Goal: Find specific page/section: Find specific page/section

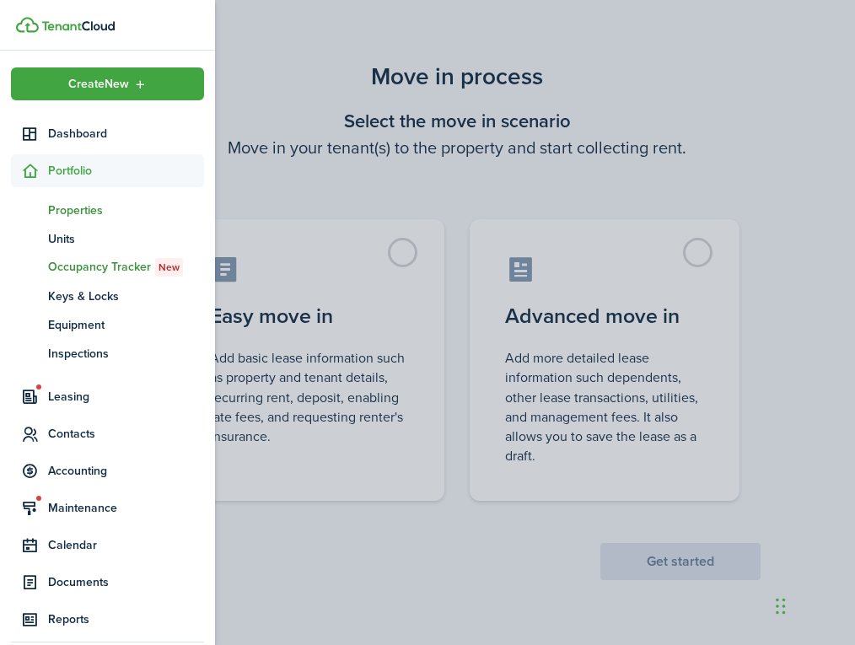
click at [85, 210] on span "Properties" at bounding box center [126, 211] width 156 height 18
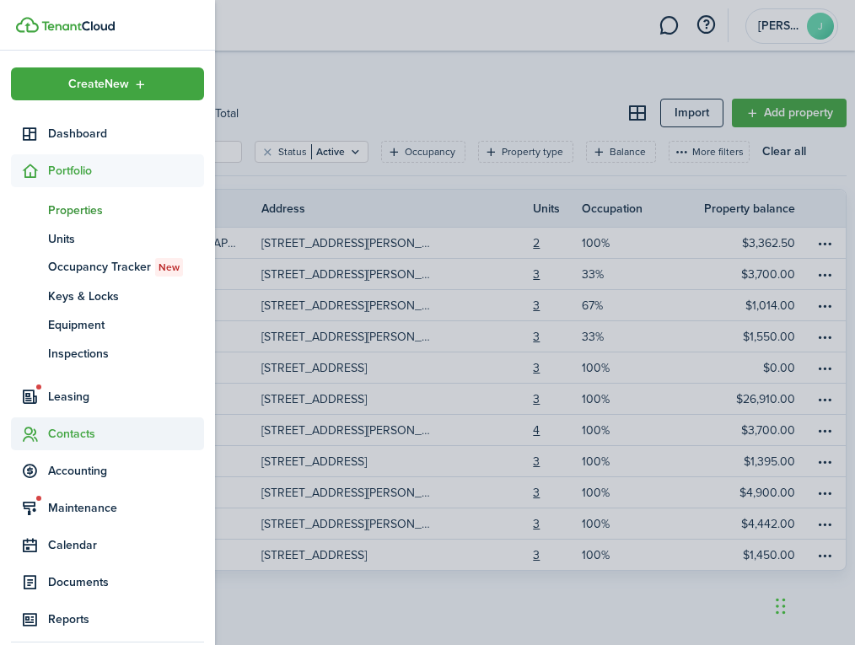
click at [93, 436] on span "Contacts" at bounding box center [126, 434] width 156 height 18
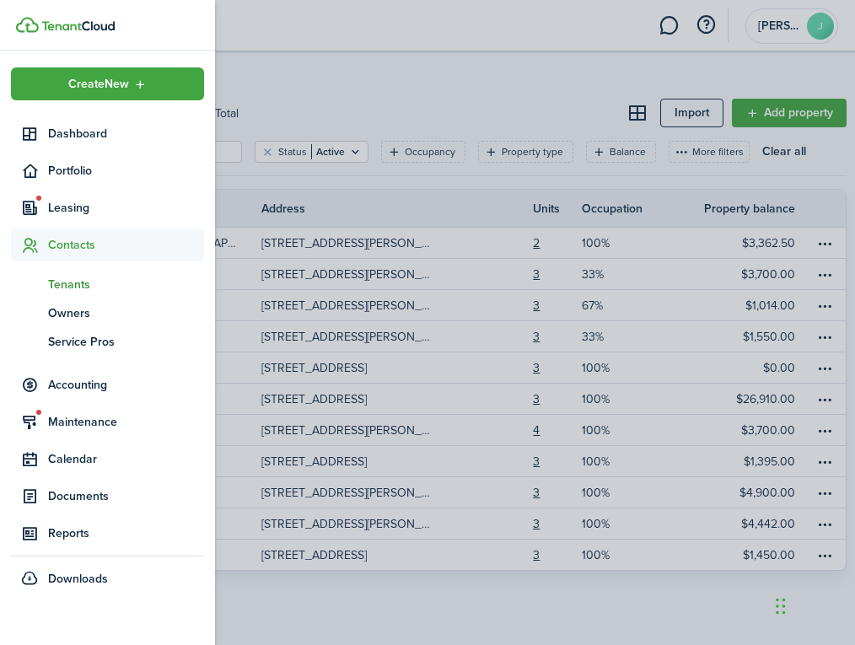
click at [77, 280] on span "Tenants" at bounding box center [126, 285] width 156 height 18
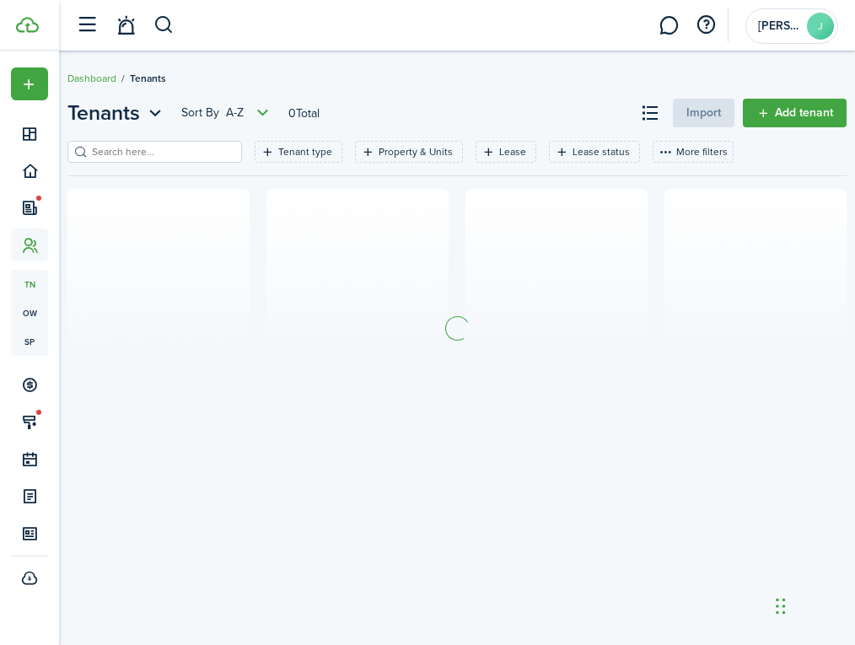
click at [150, 153] on input "search" at bounding box center [162, 152] width 148 height 16
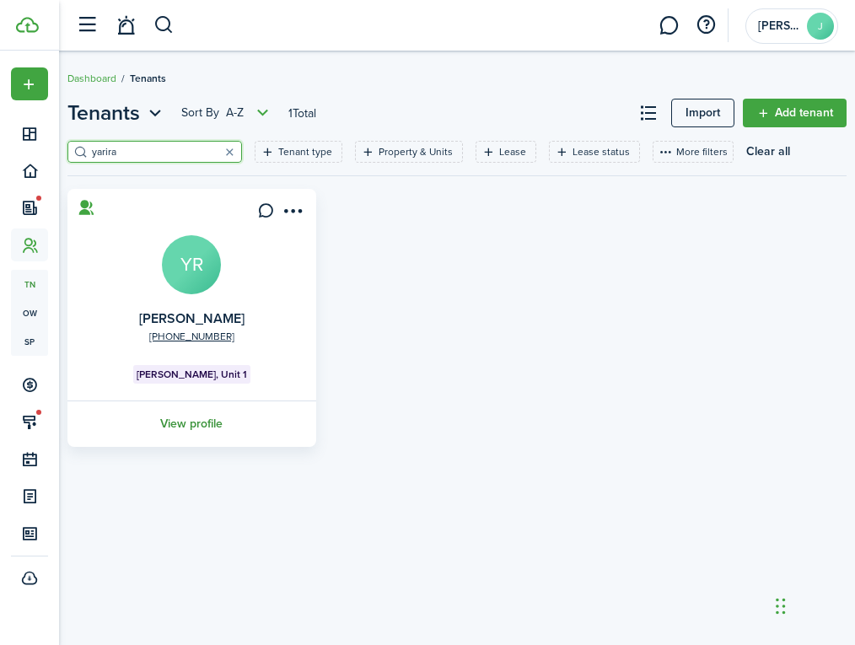
type input "yarira"
click at [183, 423] on link "View profile" at bounding box center [192, 424] width 254 height 46
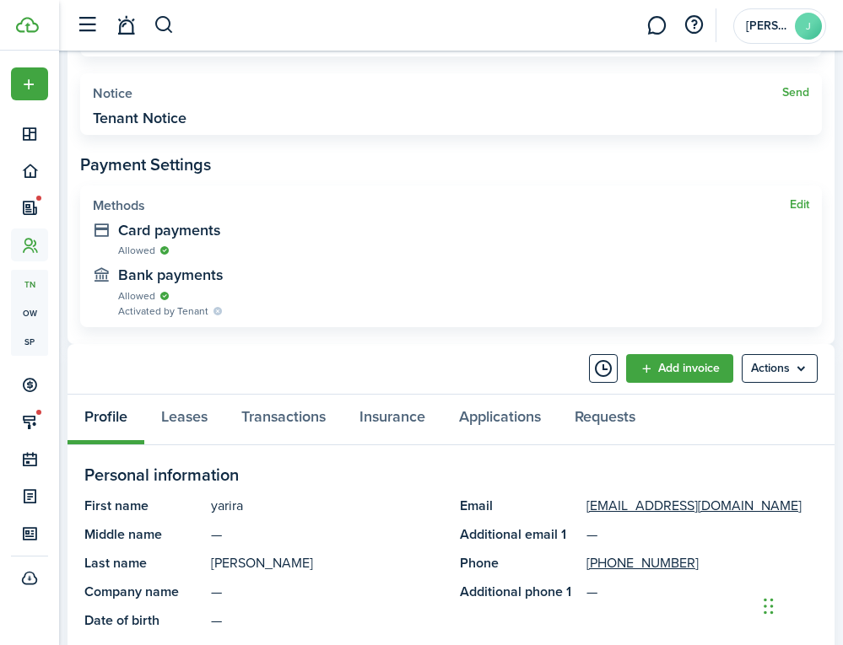
scroll to position [695, 0]
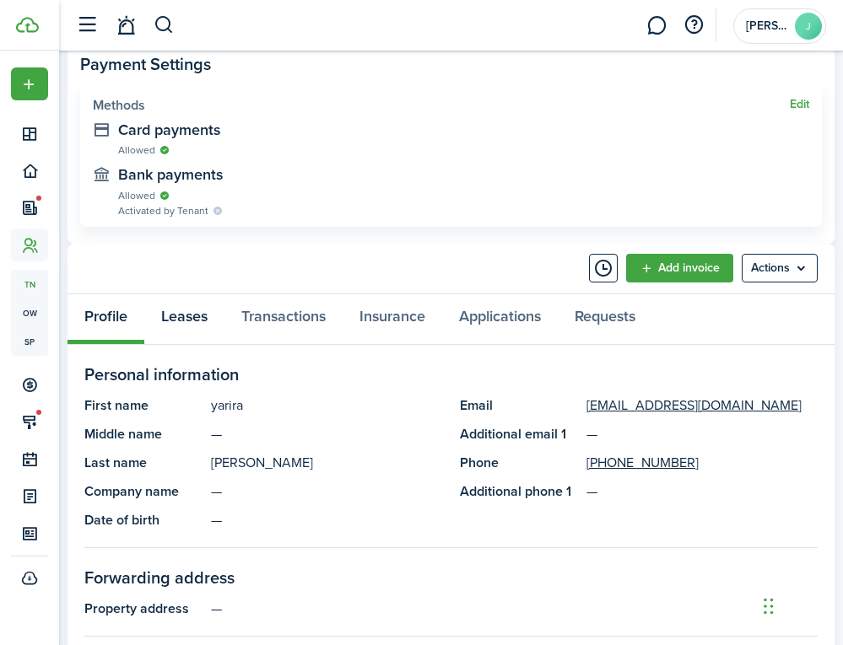
click at [186, 314] on link "Leases" at bounding box center [184, 319] width 80 height 50
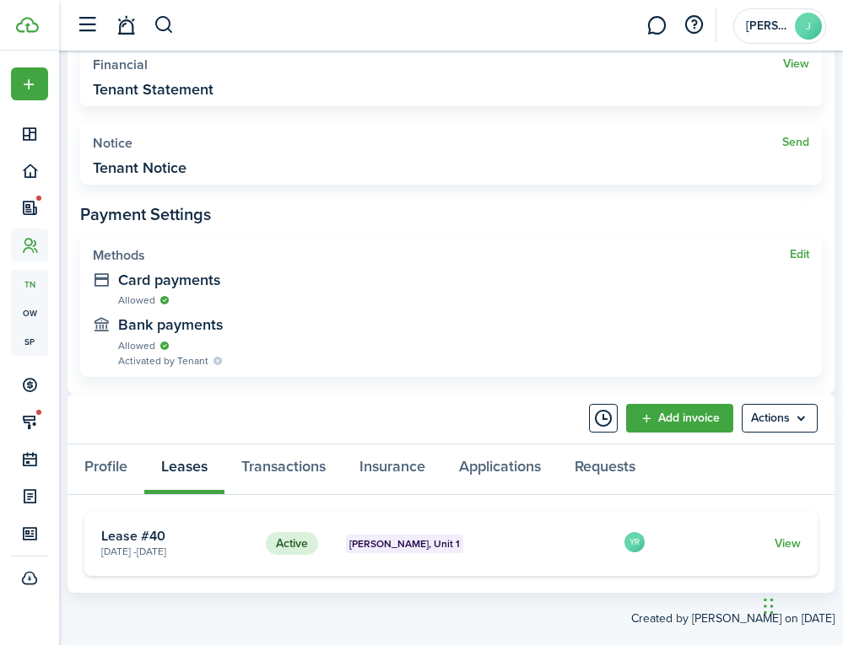
scroll to position [560, 0]
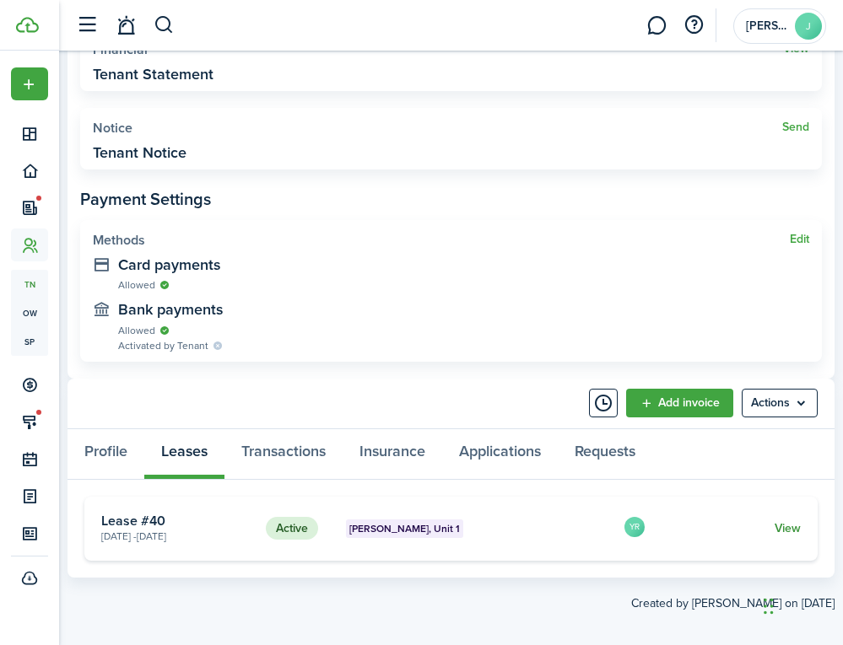
click at [791, 530] on link "View" at bounding box center [787, 529] width 26 height 18
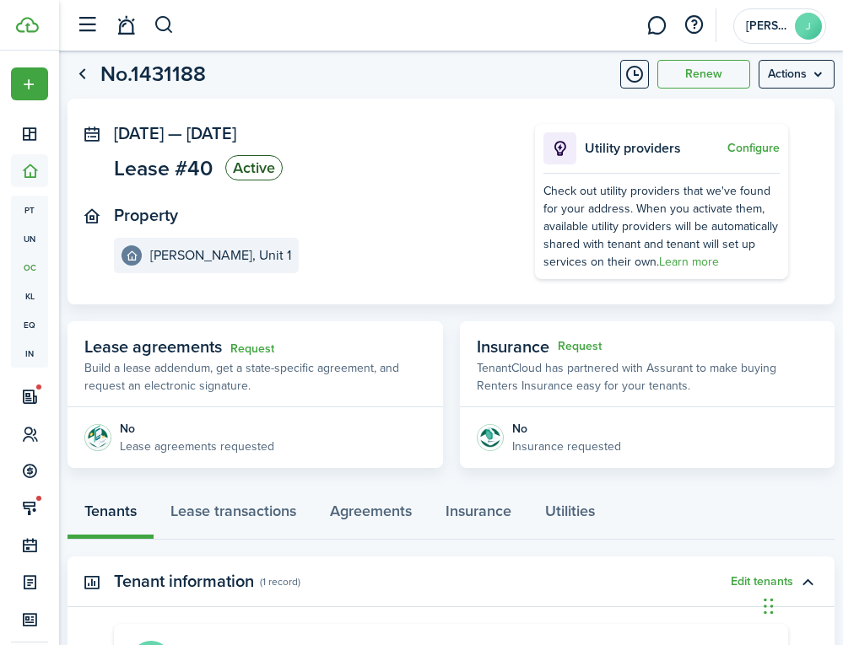
scroll to position [35, 0]
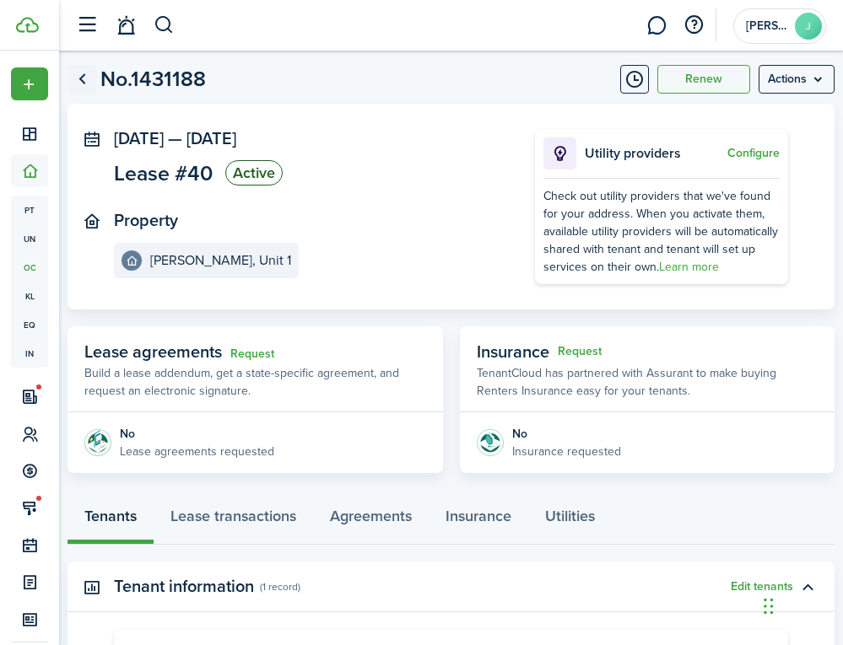
click at [87, 81] on link "Go back" at bounding box center [81, 79] width 29 height 29
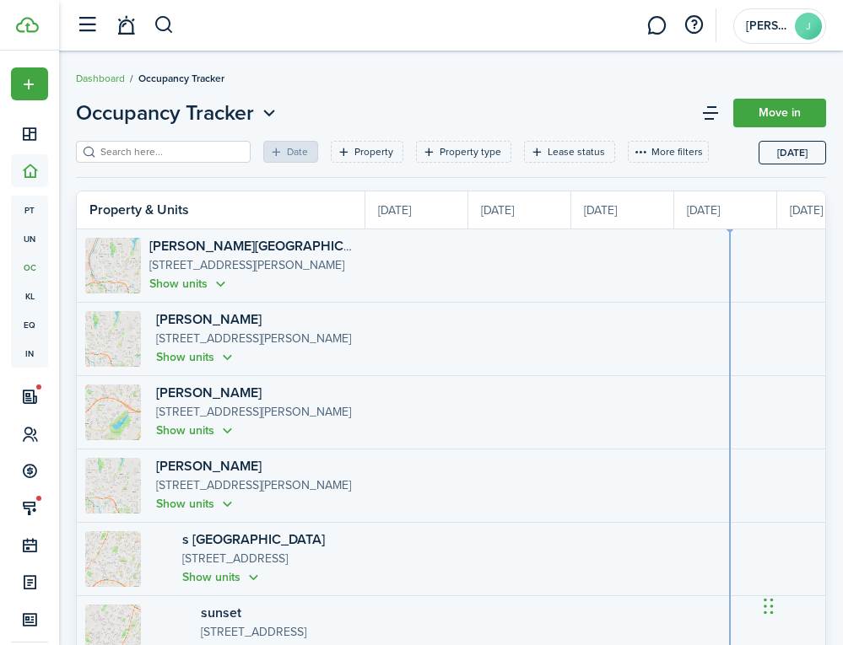
scroll to position [0, 309]
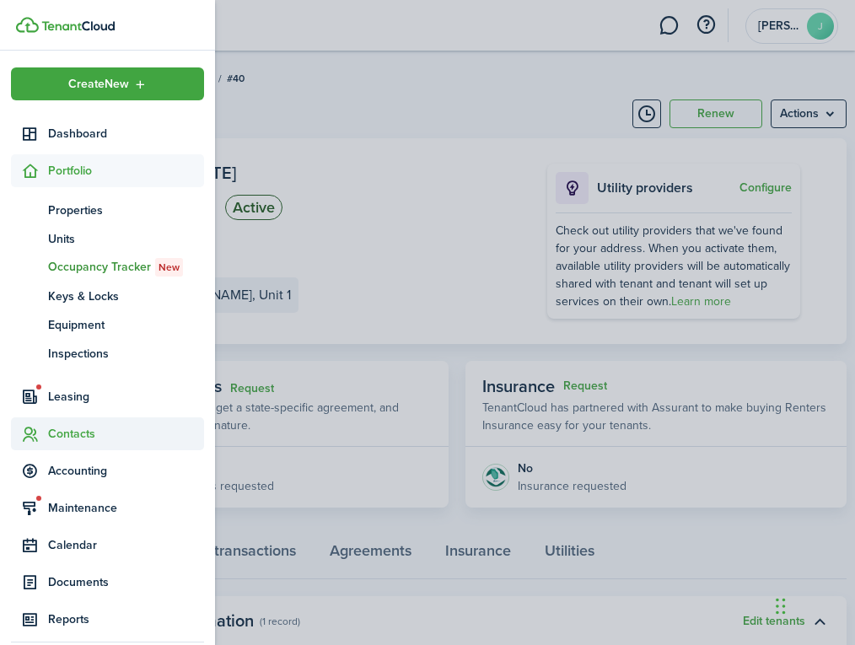
click at [84, 428] on span "Contacts" at bounding box center [126, 434] width 156 height 18
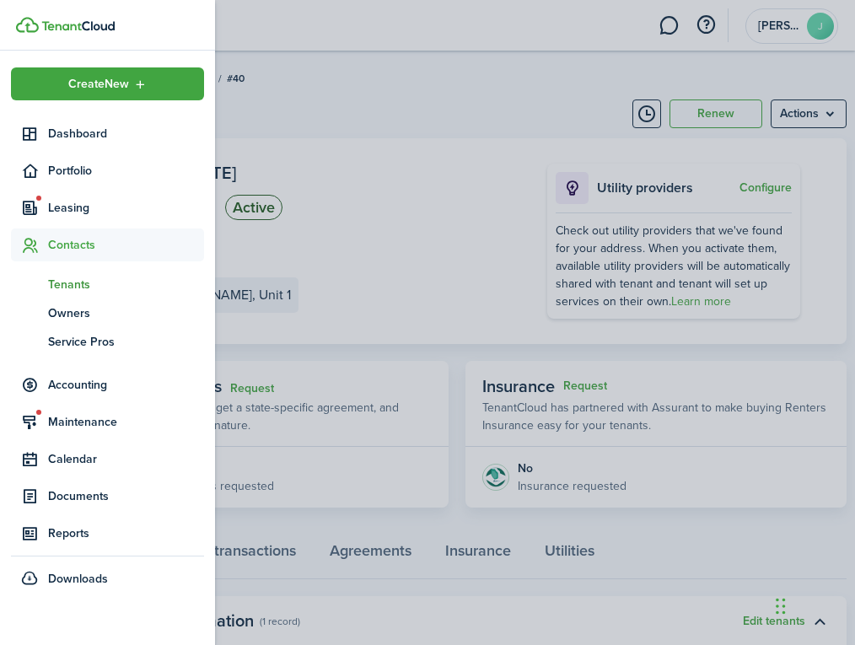
click at [79, 285] on span "Tenants" at bounding box center [126, 285] width 156 height 18
